Goal: Task Accomplishment & Management: Complete application form

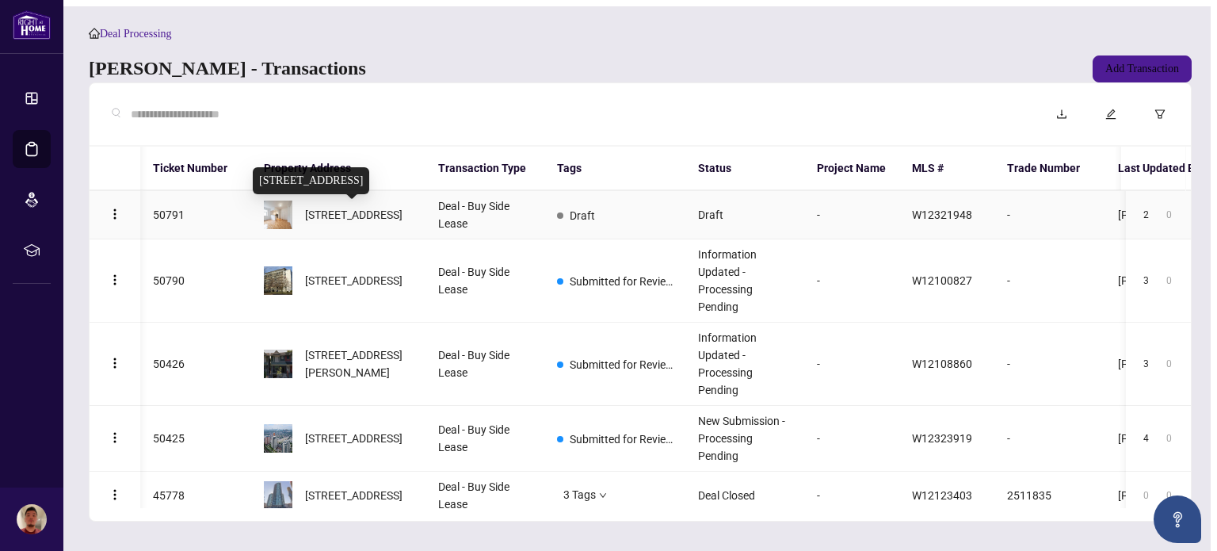
click at [354, 219] on span "[STREET_ADDRESS]" at bounding box center [353, 214] width 97 height 17
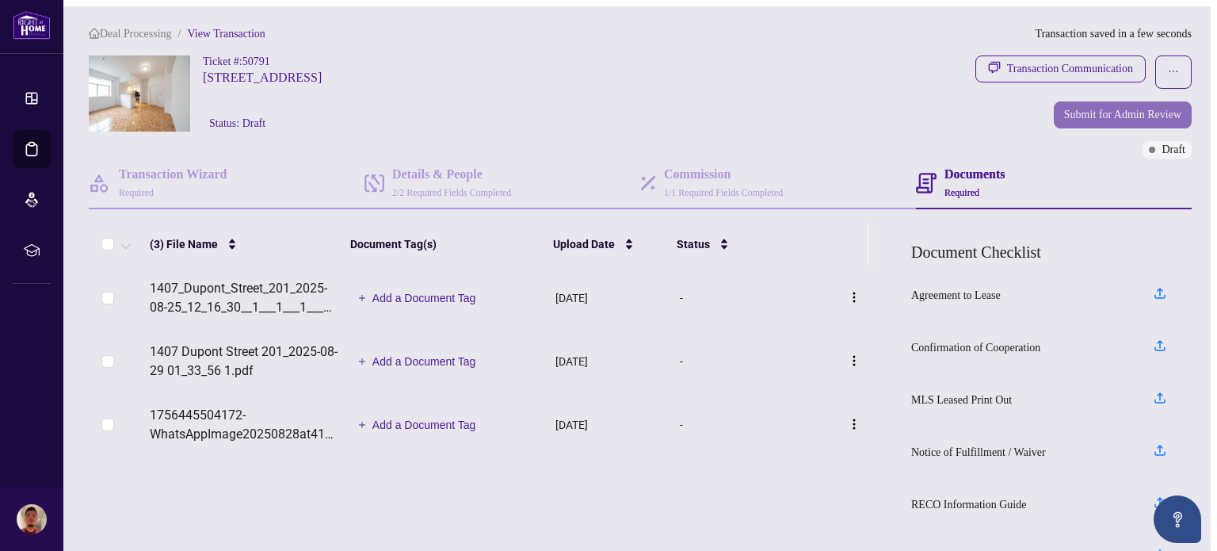
click at [1097, 116] on span "Submit for Admin Review" at bounding box center [1122, 114] width 117 height 25
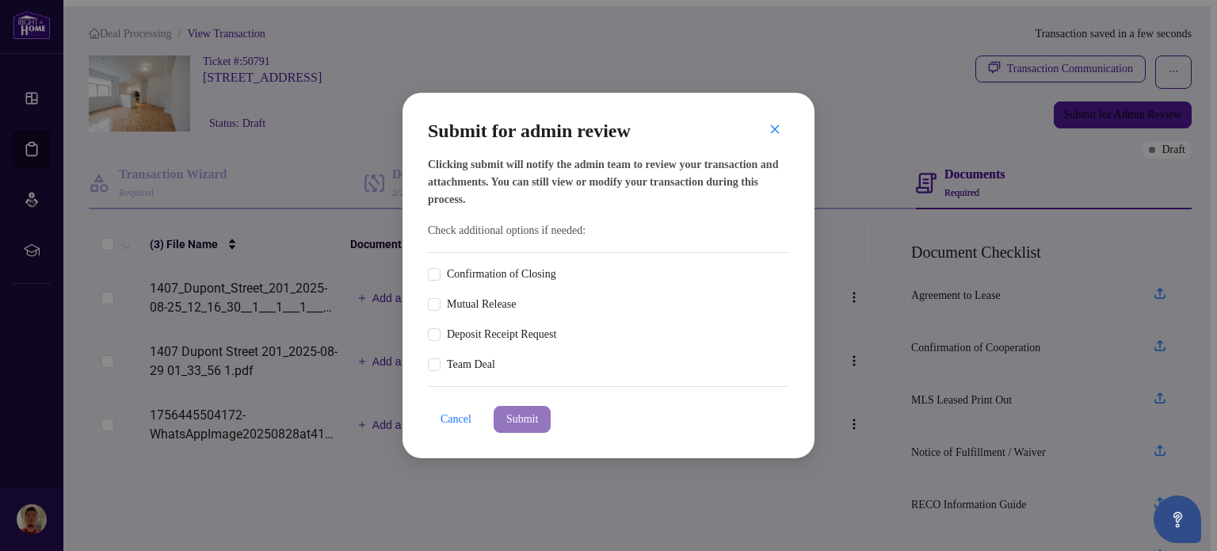
click at [526, 417] on span "Submit" at bounding box center [522, 418] width 32 height 25
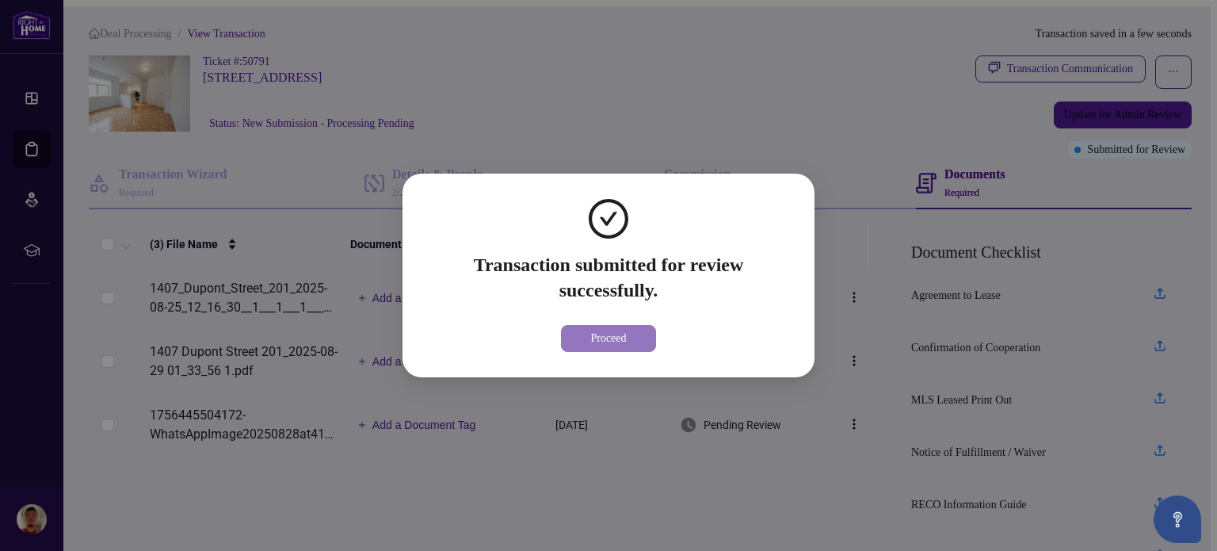
click at [608, 337] on span "Proceed" at bounding box center [608, 338] width 36 height 25
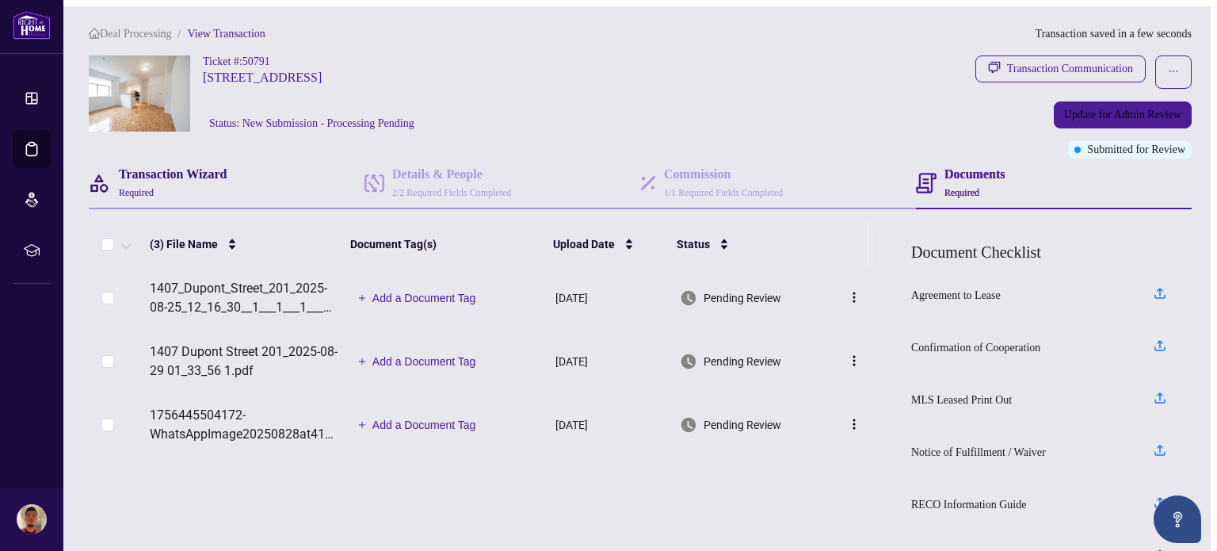
click at [140, 187] on span "Required" at bounding box center [136, 192] width 35 height 11
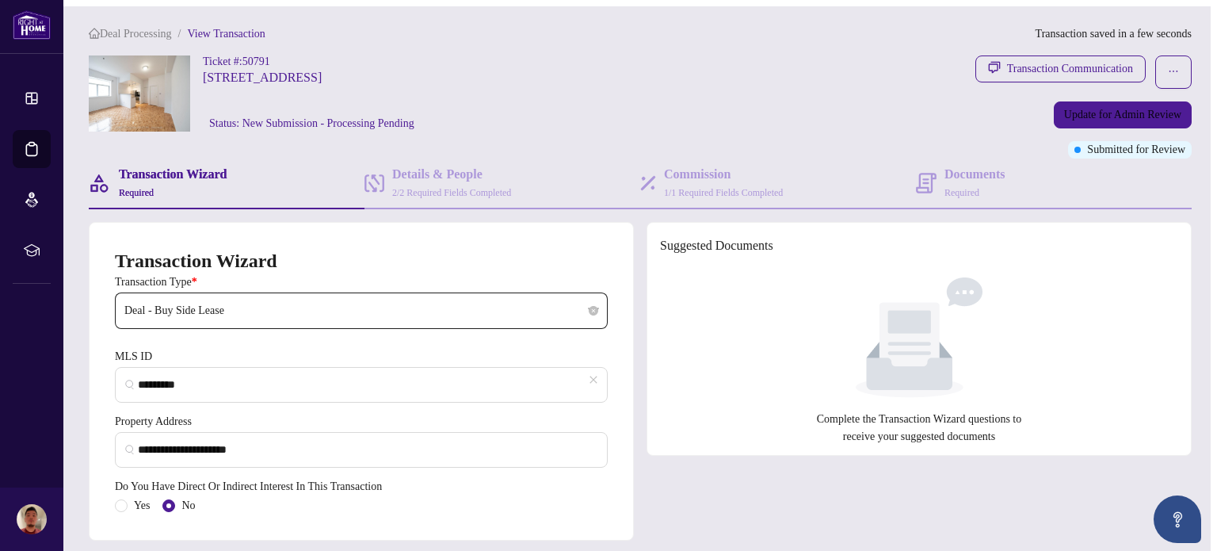
type input "**********"
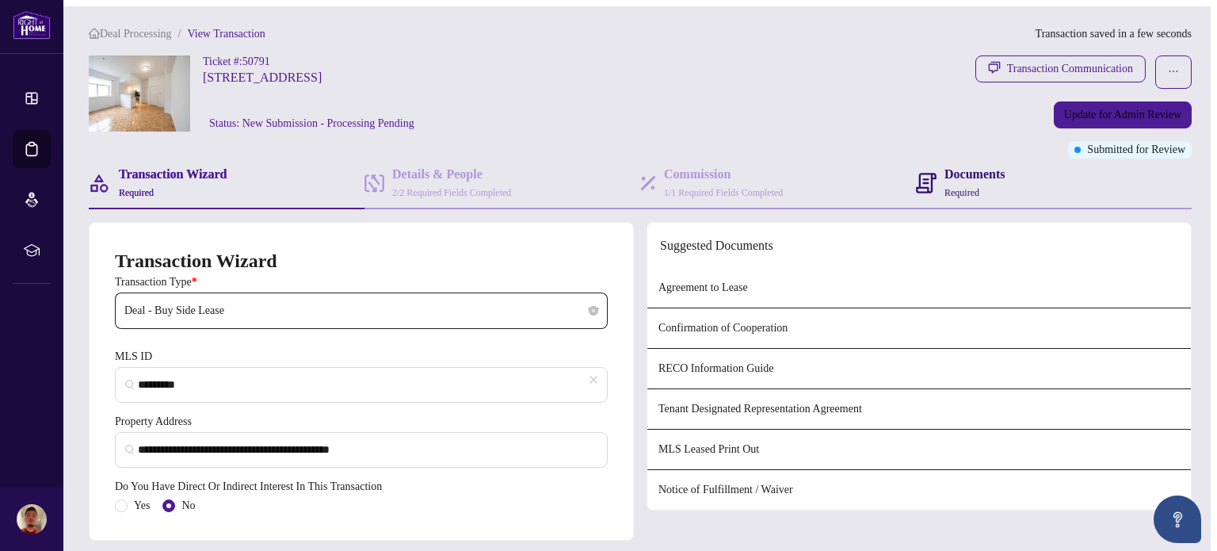
click at [951, 165] on h4 "Documents" at bounding box center [974, 174] width 60 height 19
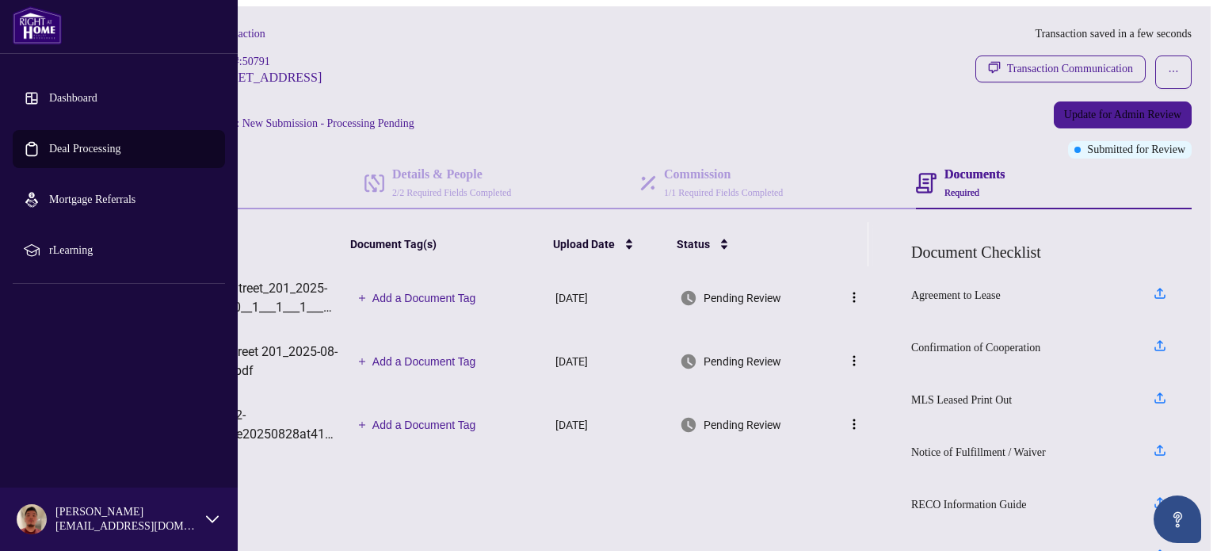
click at [57, 97] on link "Dashboard" at bounding box center [73, 98] width 48 height 12
